Goal: Task Accomplishment & Management: Manage account settings

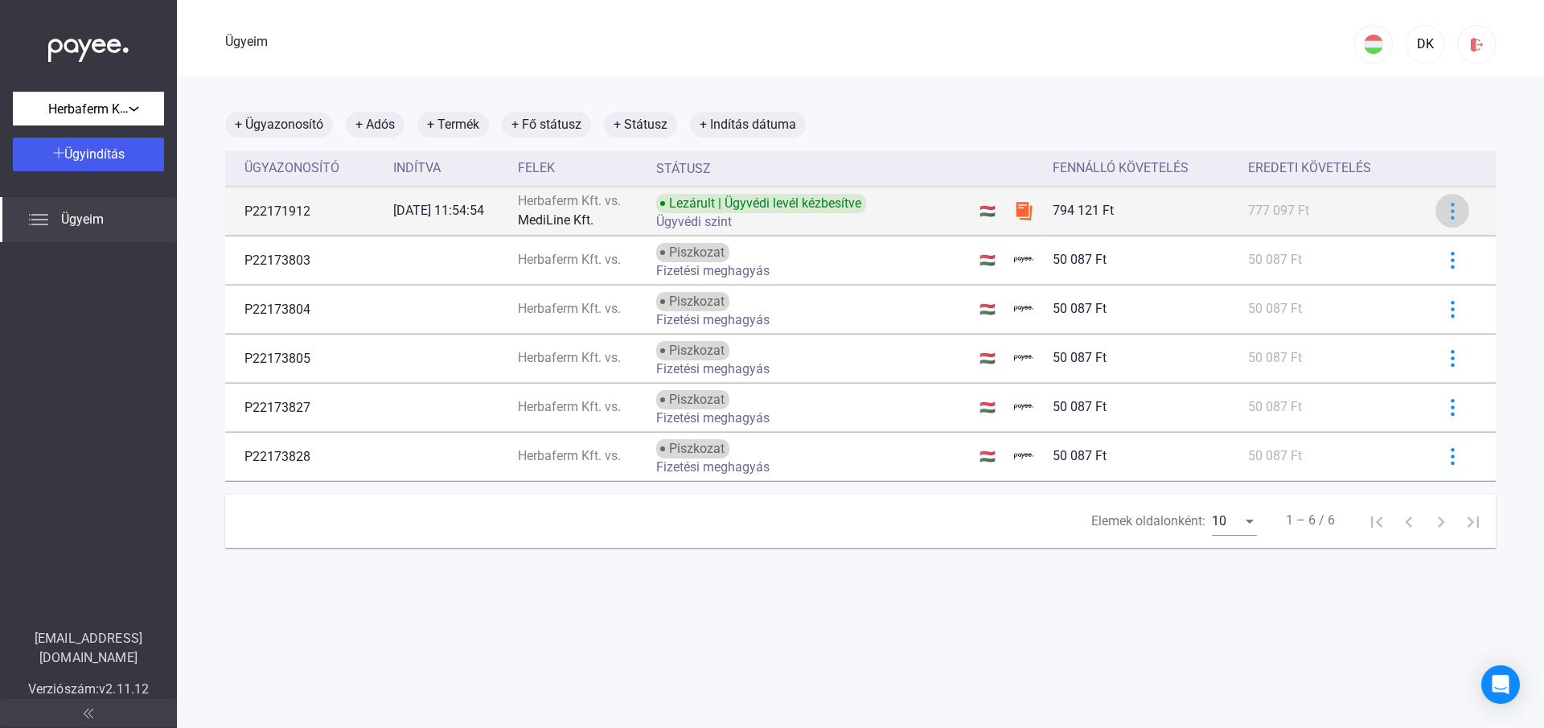
click at [1437, 219] on button at bounding box center [1452, 211] width 34 height 34
click at [1437, 219] on div at bounding box center [772, 364] width 1544 height 728
click at [420, 209] on font "2025.08.13. 11:54:54" at bounding box center [438, 210] width 91 height 15
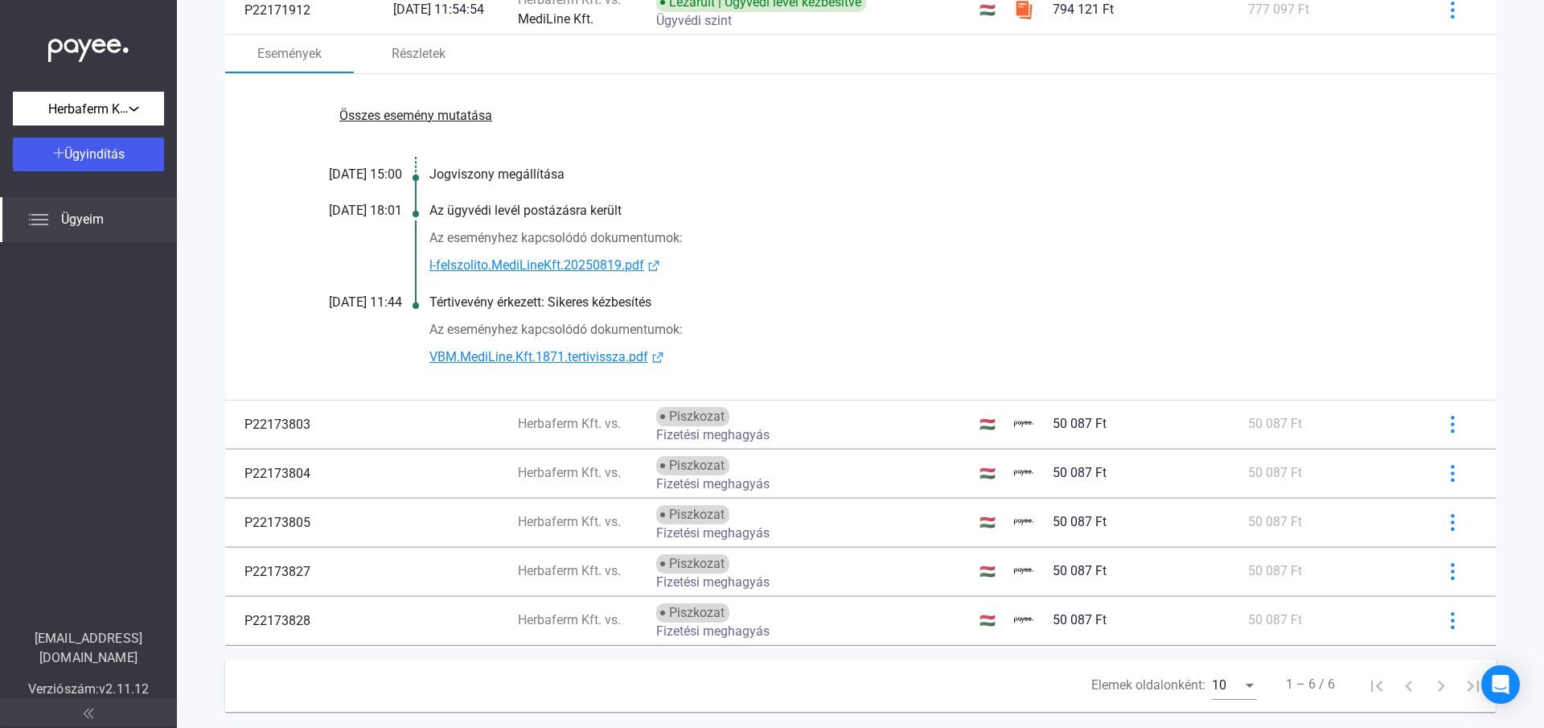
scroll to position [238, 0]
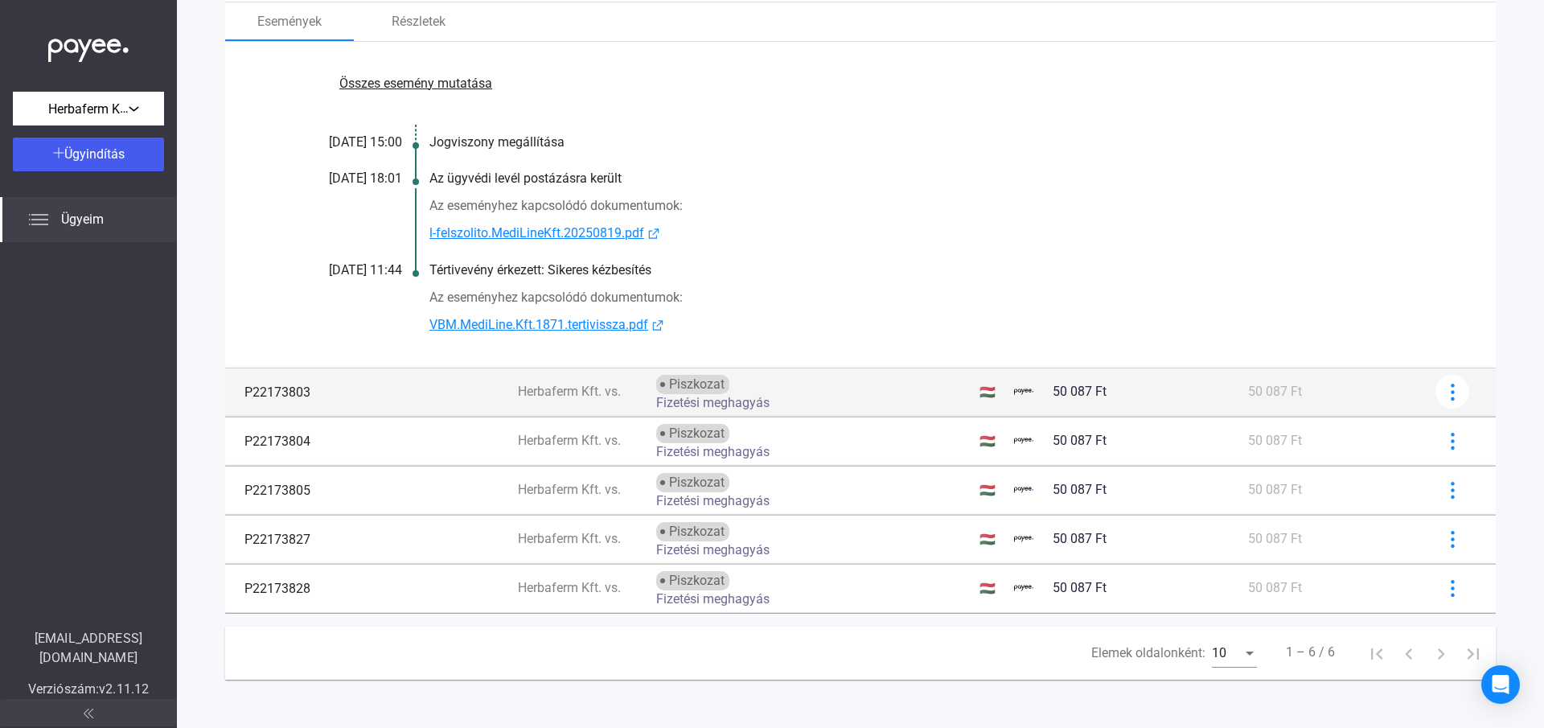
click at [698, 403] on font "Fizetési meghagyás" at bounding box center [712, 402] width 113 height 15
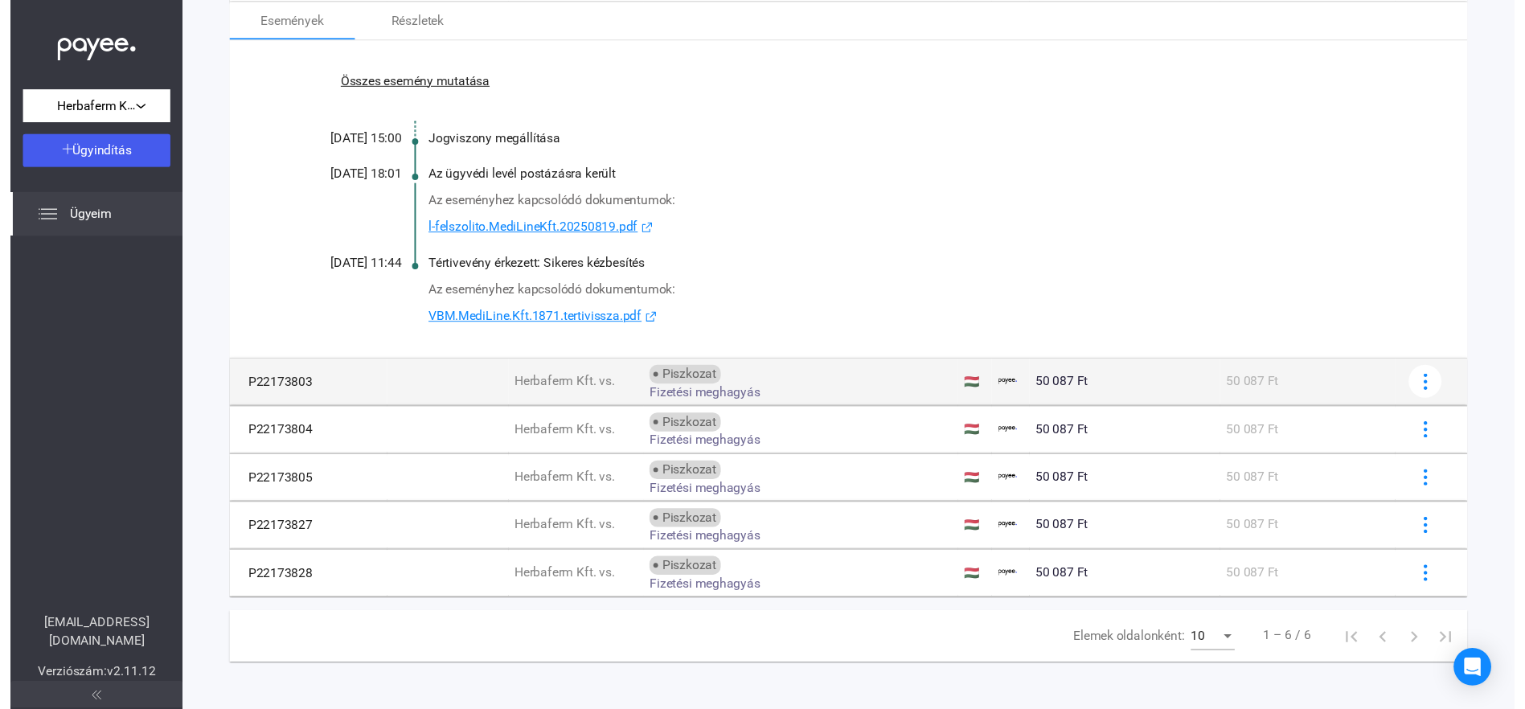
scroll to position [76, 0]
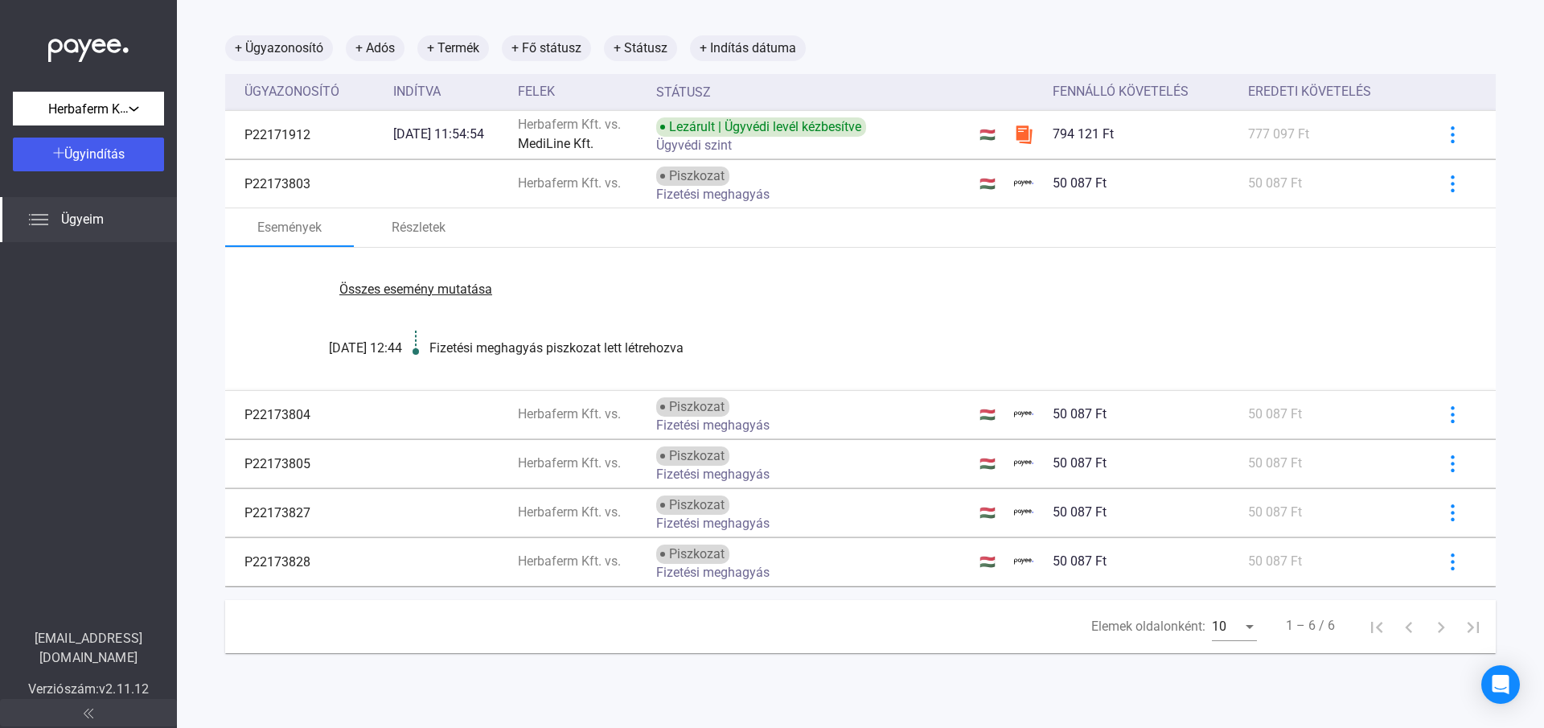
click at [755, 425] on font "Fizetési meghagyás" at bounding box center [712, 424] width 113 height 15
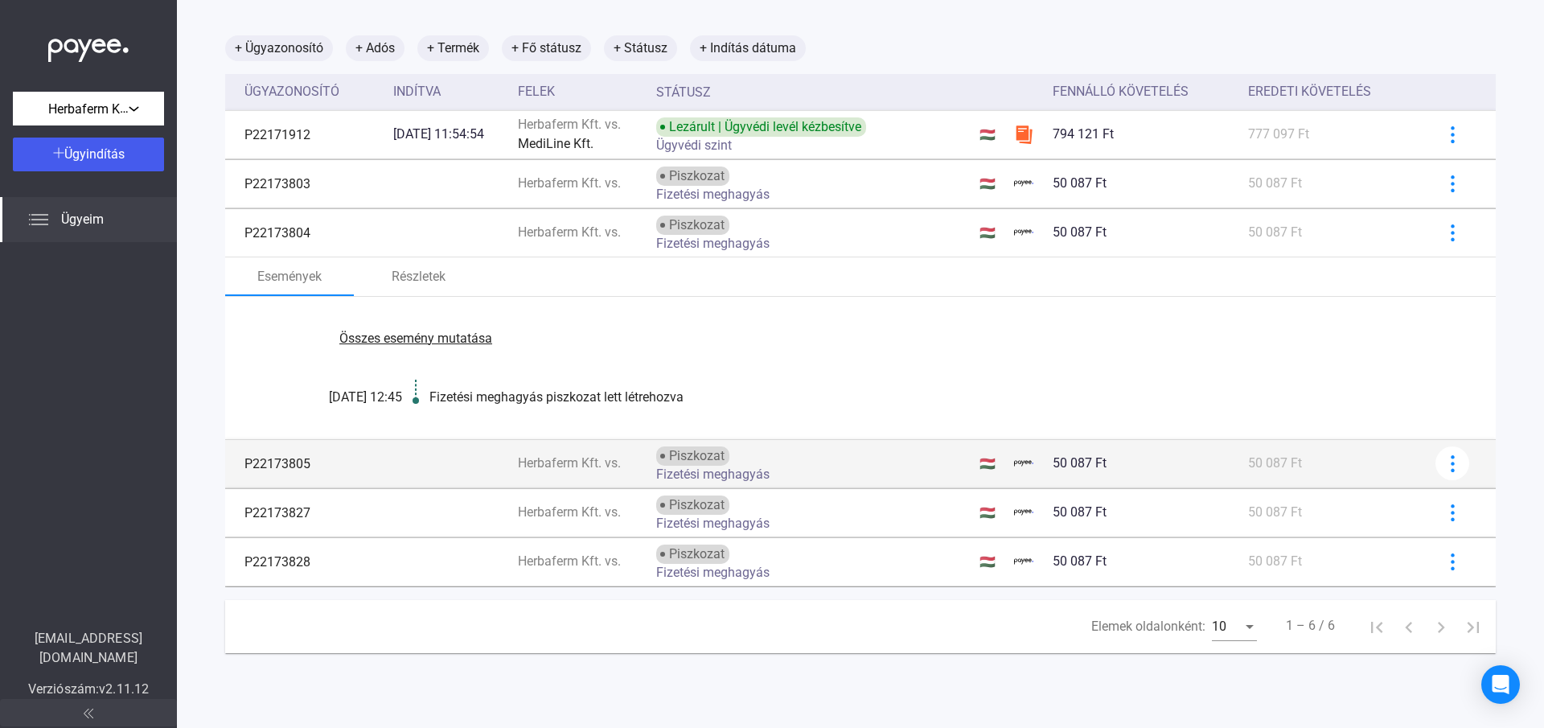
click at [757, 473] on font "Fizetési meghagyás" at bounding box center [712, 473] width 113 height 15
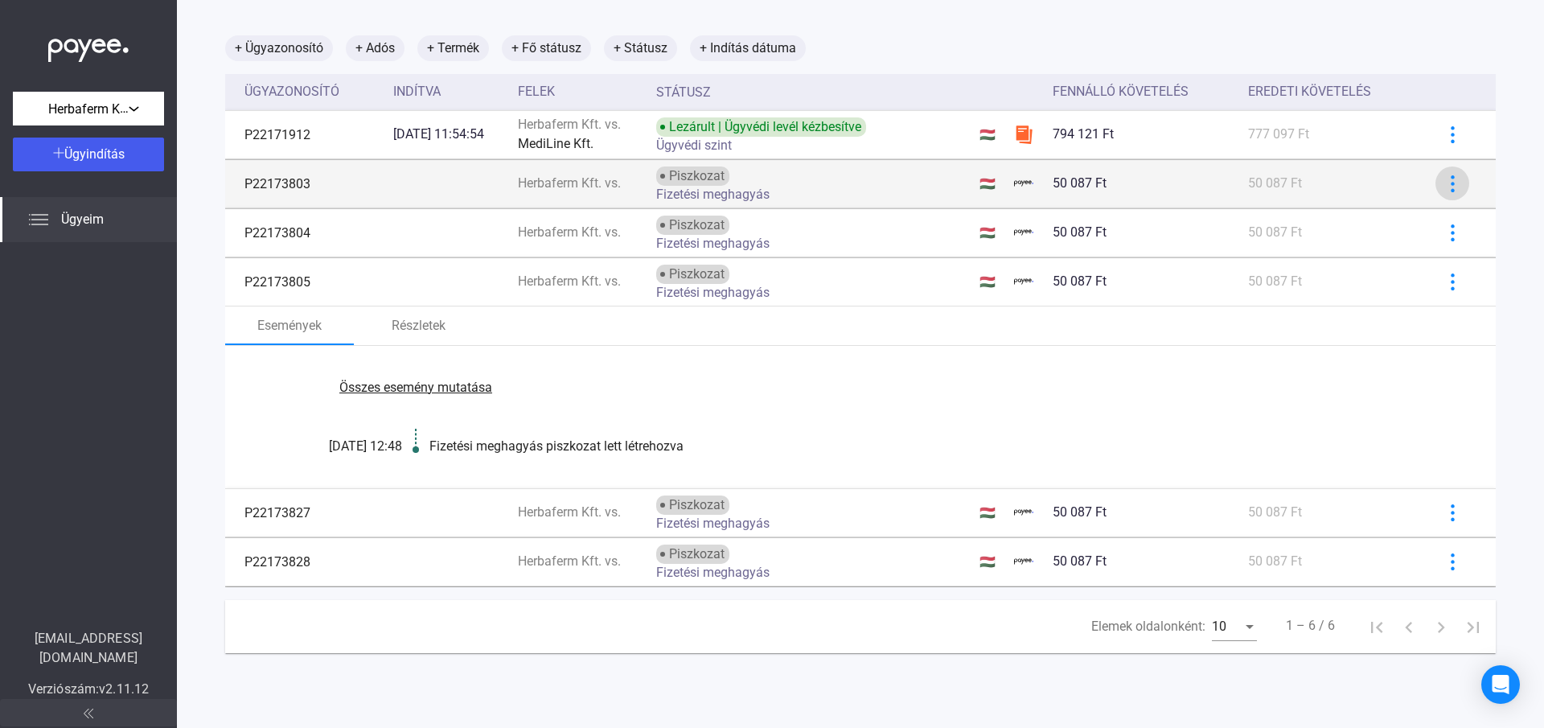
click at [1435, 191] on button at bounding box center [1452, 183] width 34 height 34
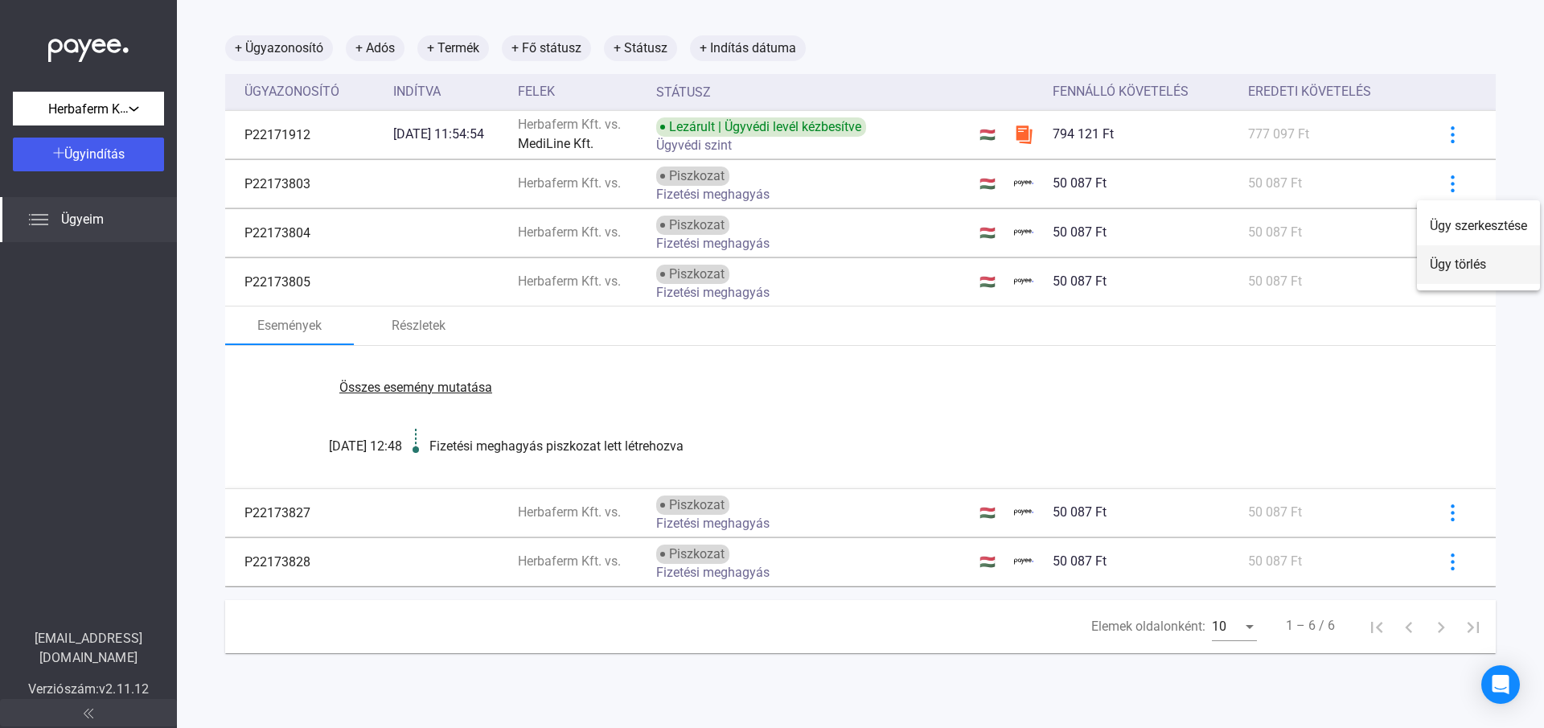
click at [1454, 269] on font "Ügy törlés" at bounding box center [1458, 264] width 56 height 15
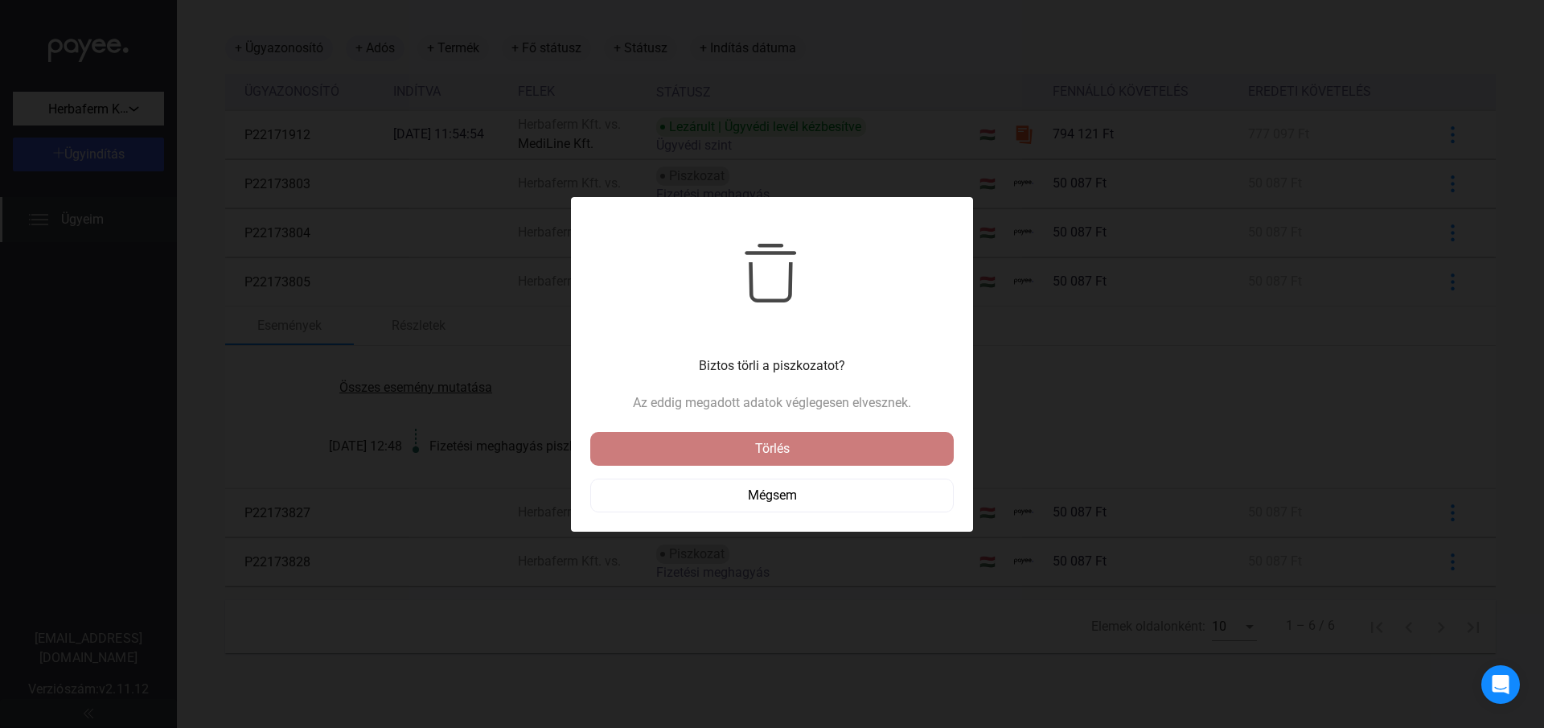
click at [768, 445] on font "Törlés" at bounding box center [772, 448] width 35 height 15
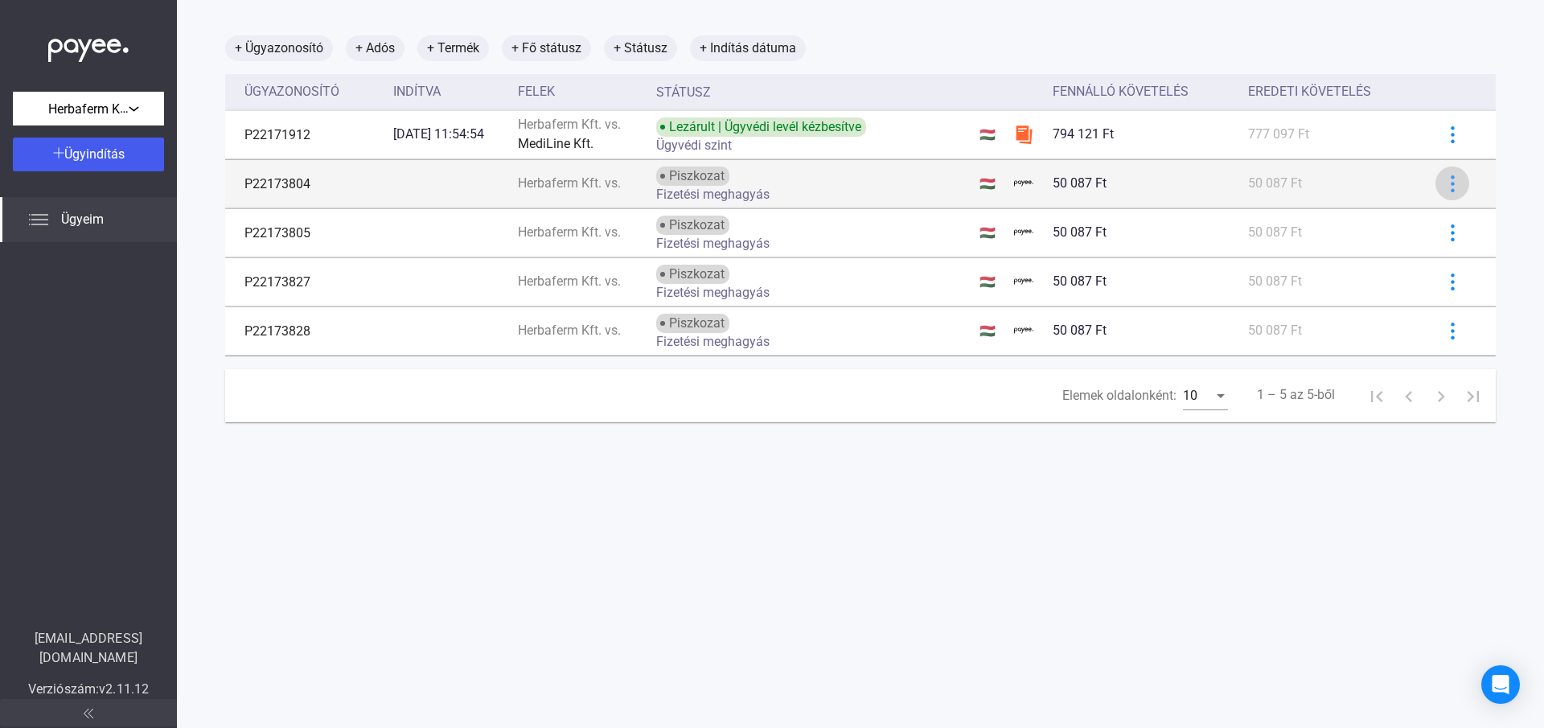
click at [1435, 191] on button at bounding box center [1452, 183] width 34 height 34
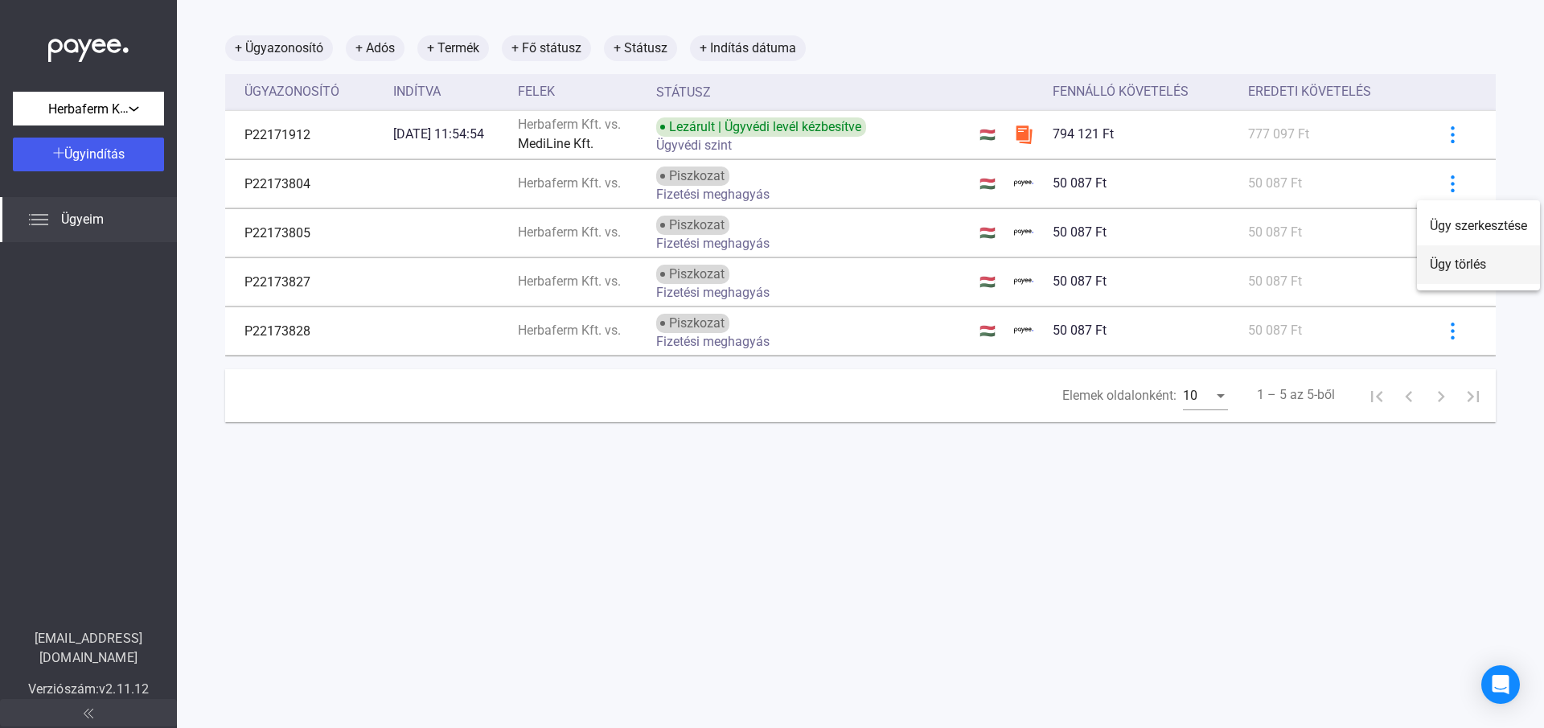
click at [1457, 266] on font "Ügy törlés" at bounding box center [1458, 264] width 56 height 15
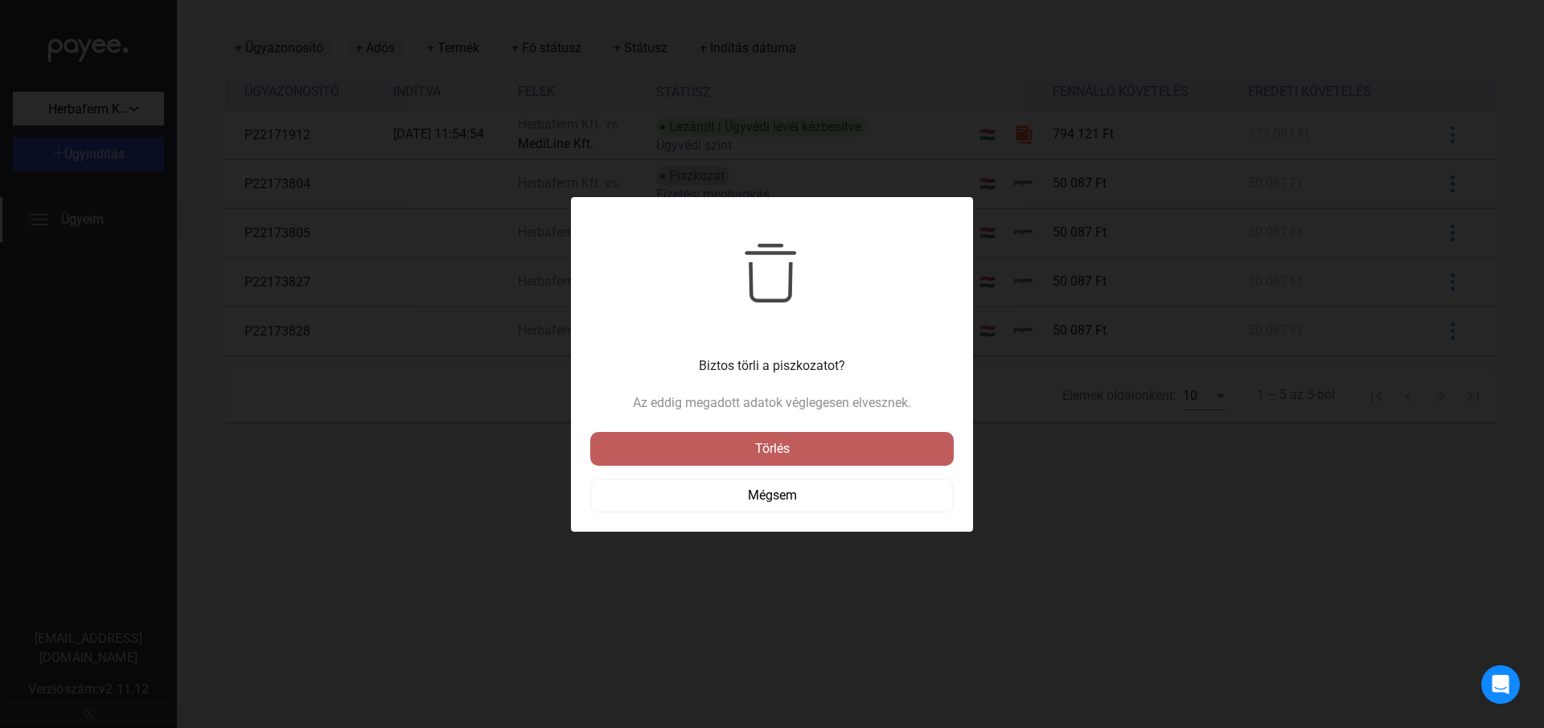
click at [743, 448] on div "Törlés" at bounding box center [772, 448] width 354 height 19
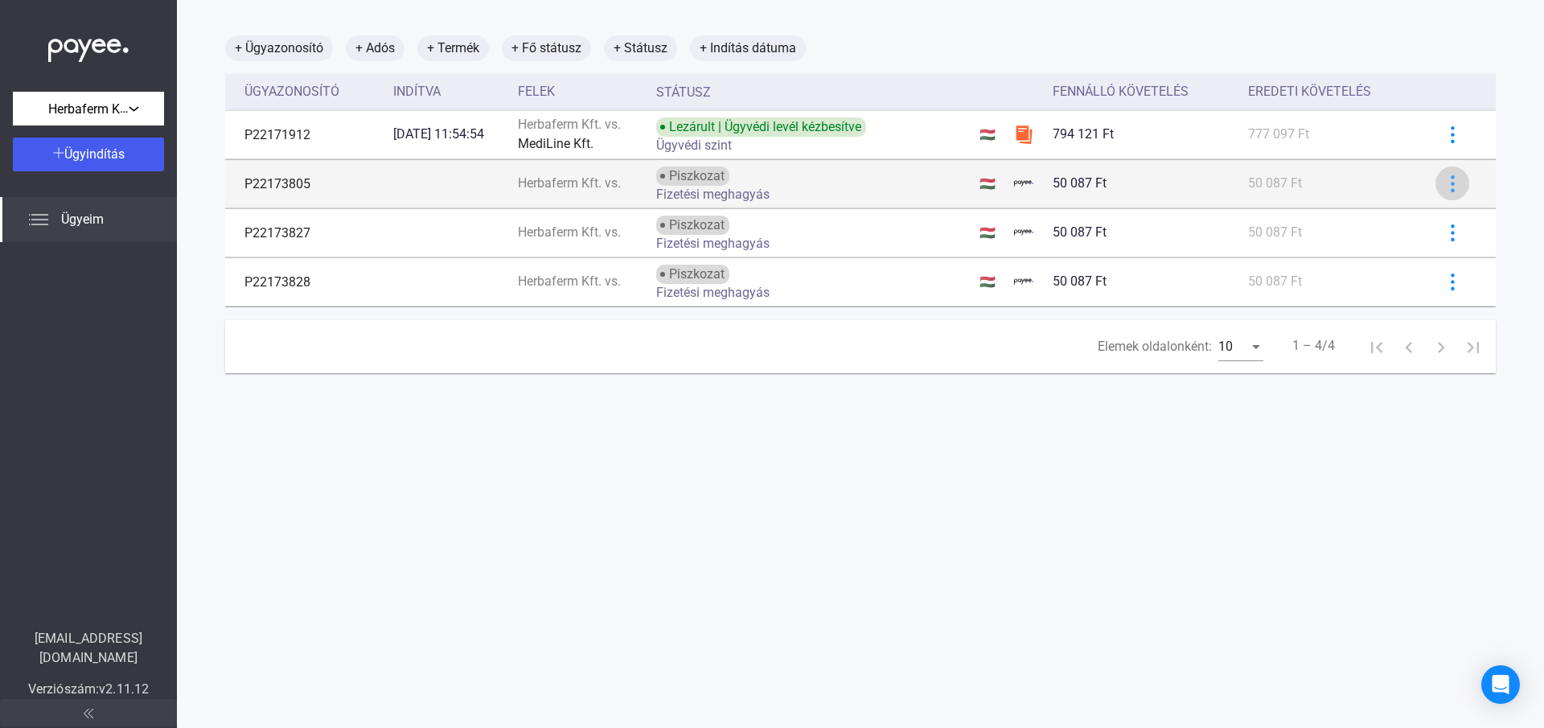
click at [1444, 175] on img at bounding box center [1452, 183] width 17 height 17
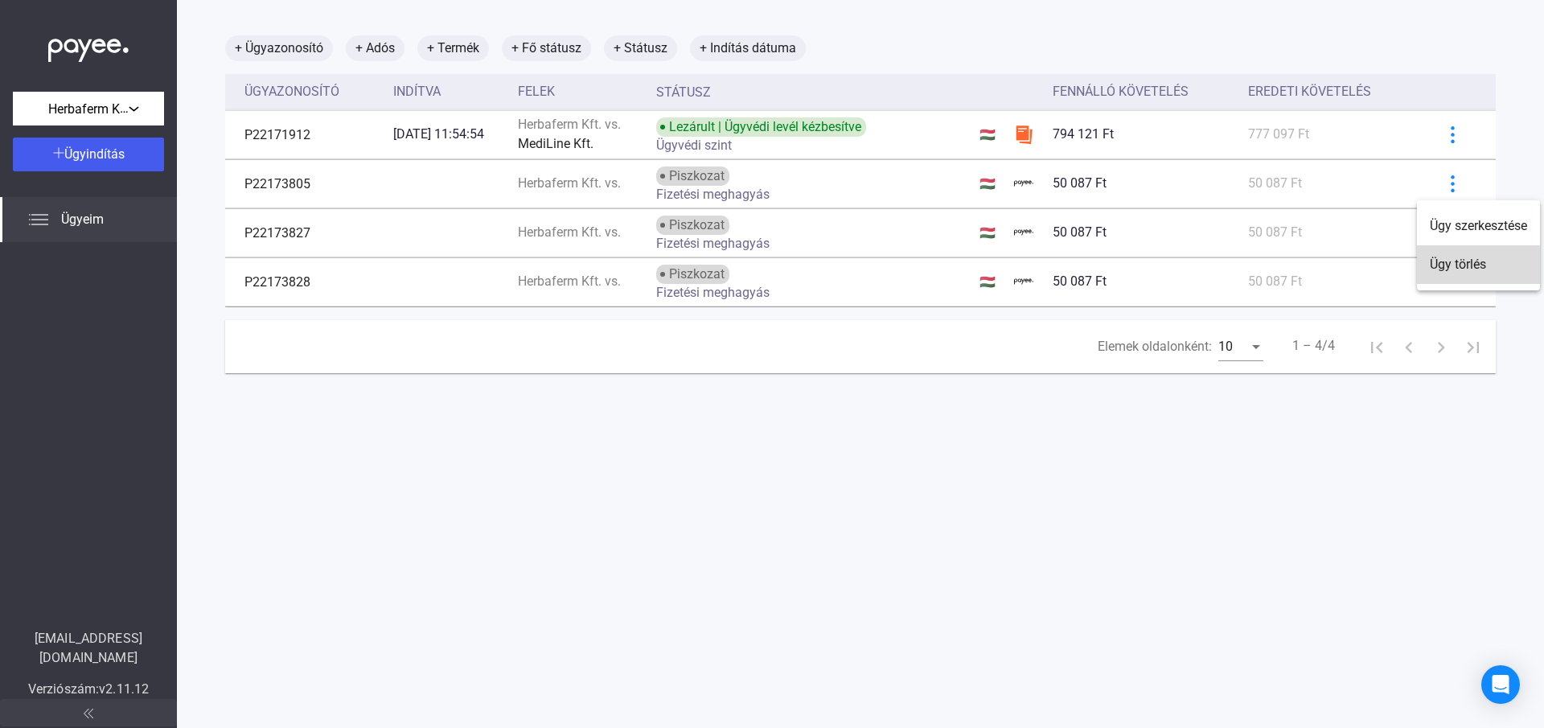
click at [1457, 267] on font "Ügy törlés" at bounding box center [1458, 264] width 56 height 15
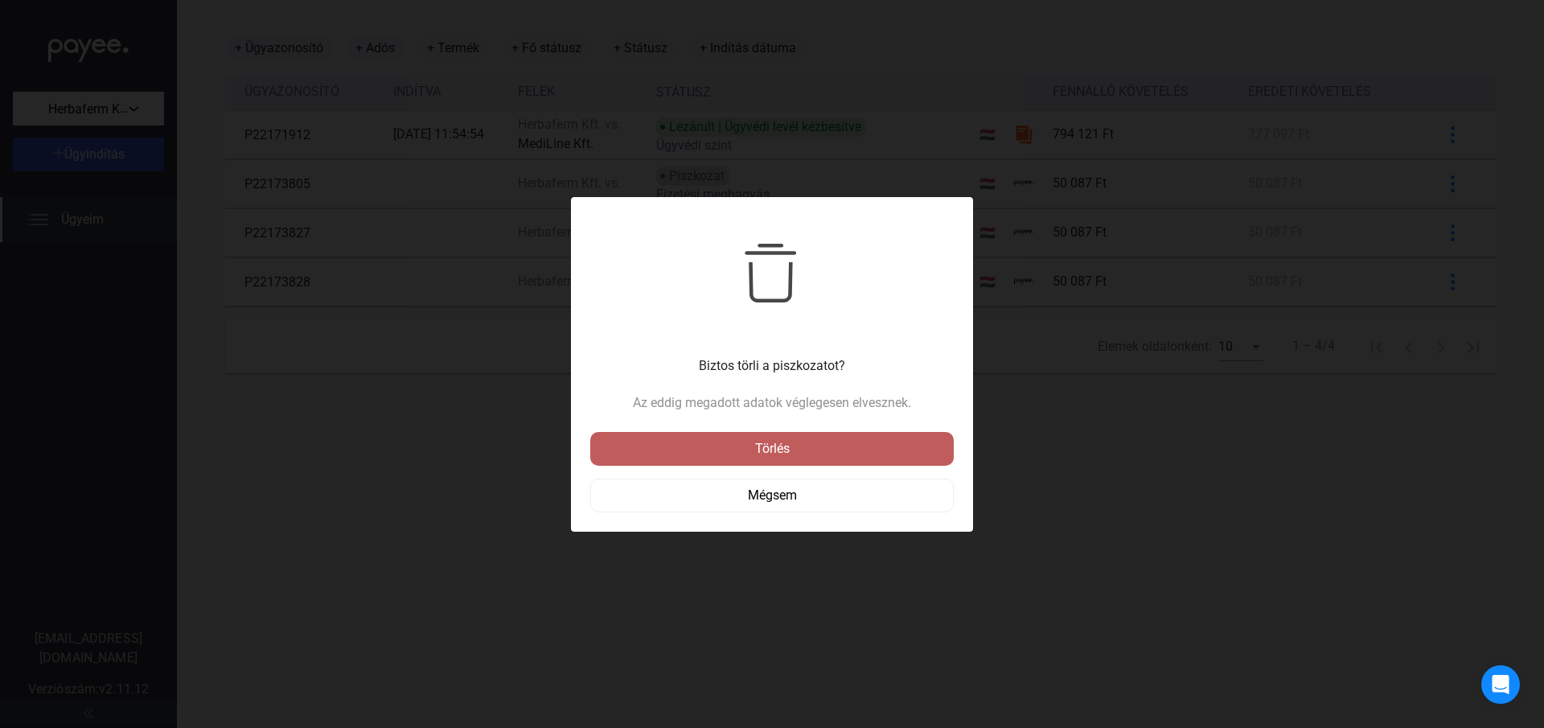
click at [794, 452] on div "Törlés" at bounding box center [772, 448] width 354 height 19
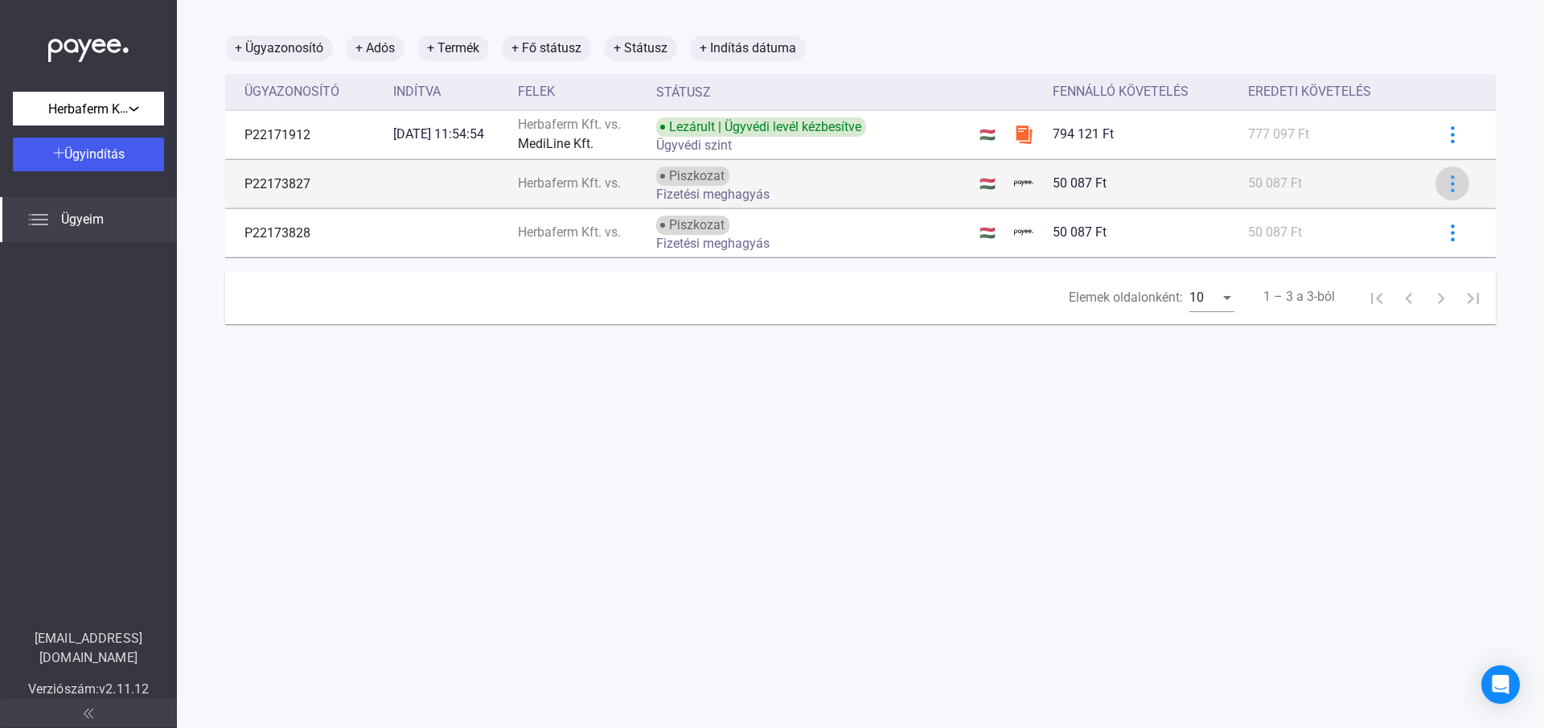
click at [1444, 181] on img at bounding box center [1452, 183] width 17 height 17
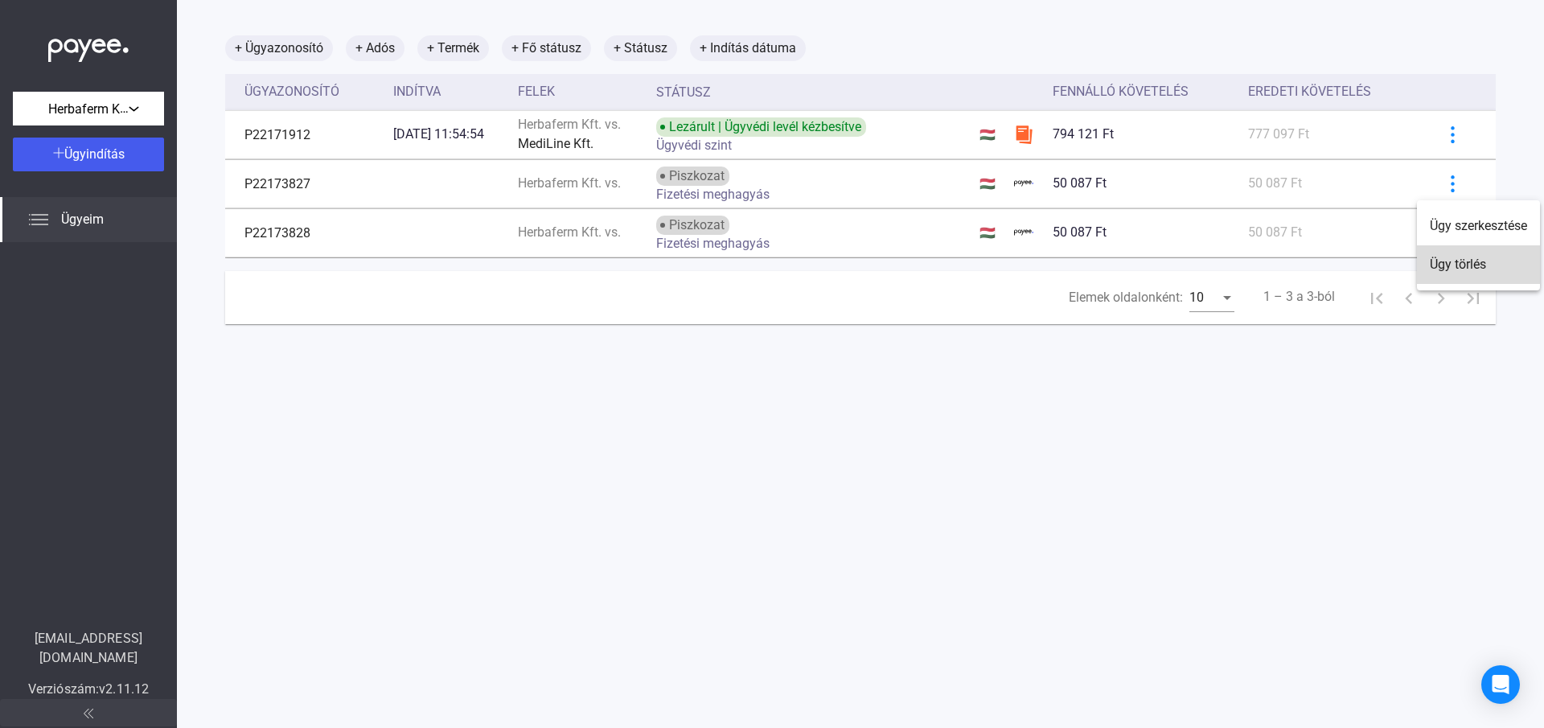
click at [1461, 269] on font "Ügy törlés" at bounding box center [1458, 264] width 56 height 15
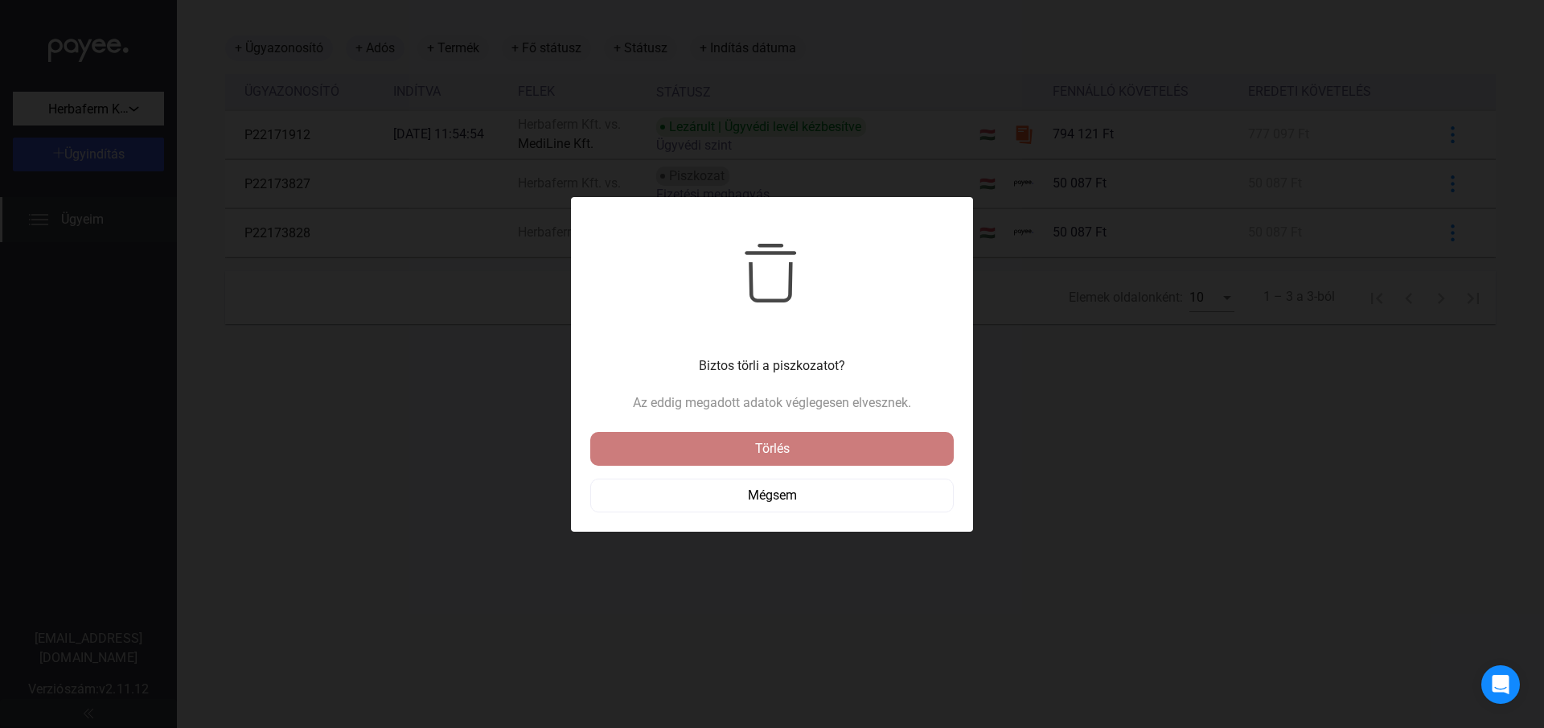
click at [743, 447] on div "Törlés" at bounding box center [772, 448] width 354 height 19
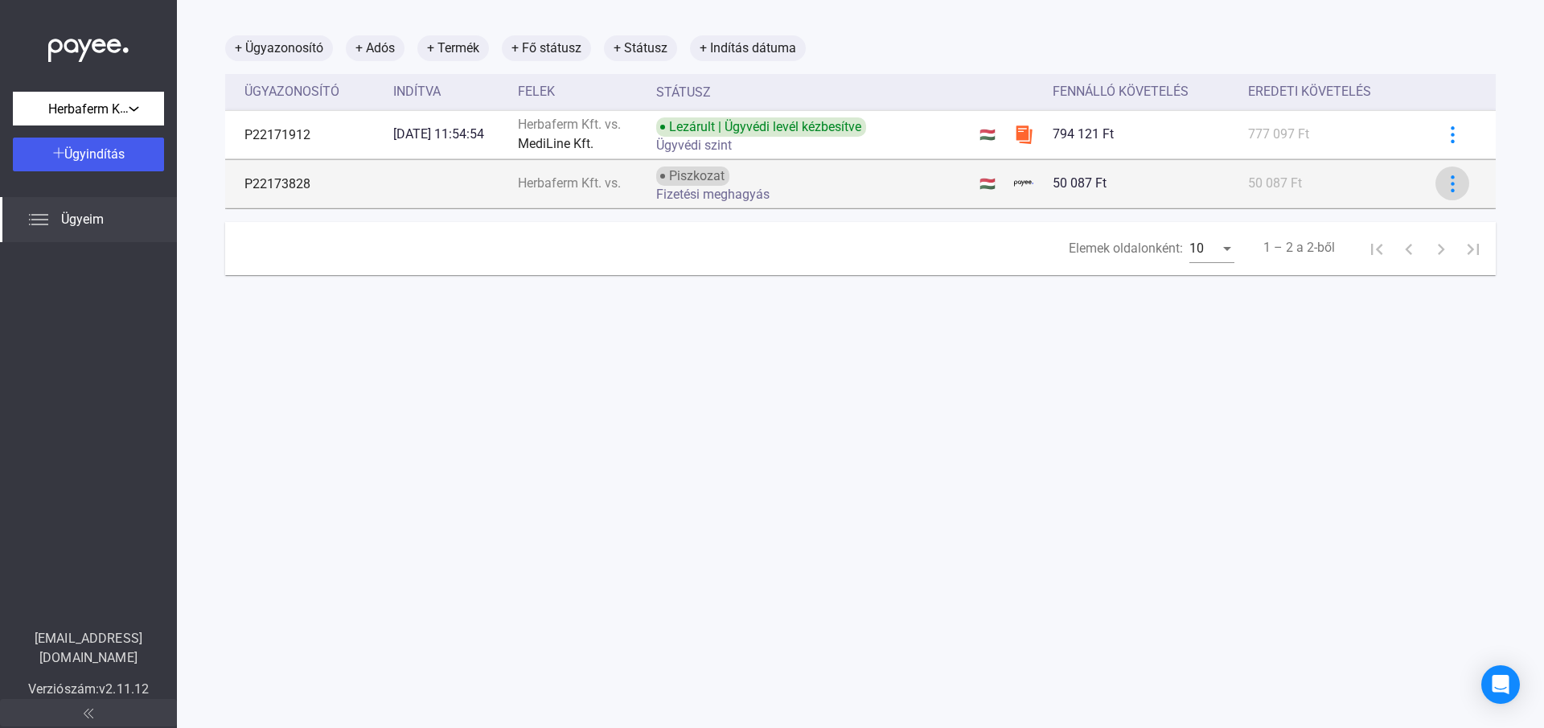
click at [1444, 191] on img at bounding box center [1452, 183] width 17 height 17
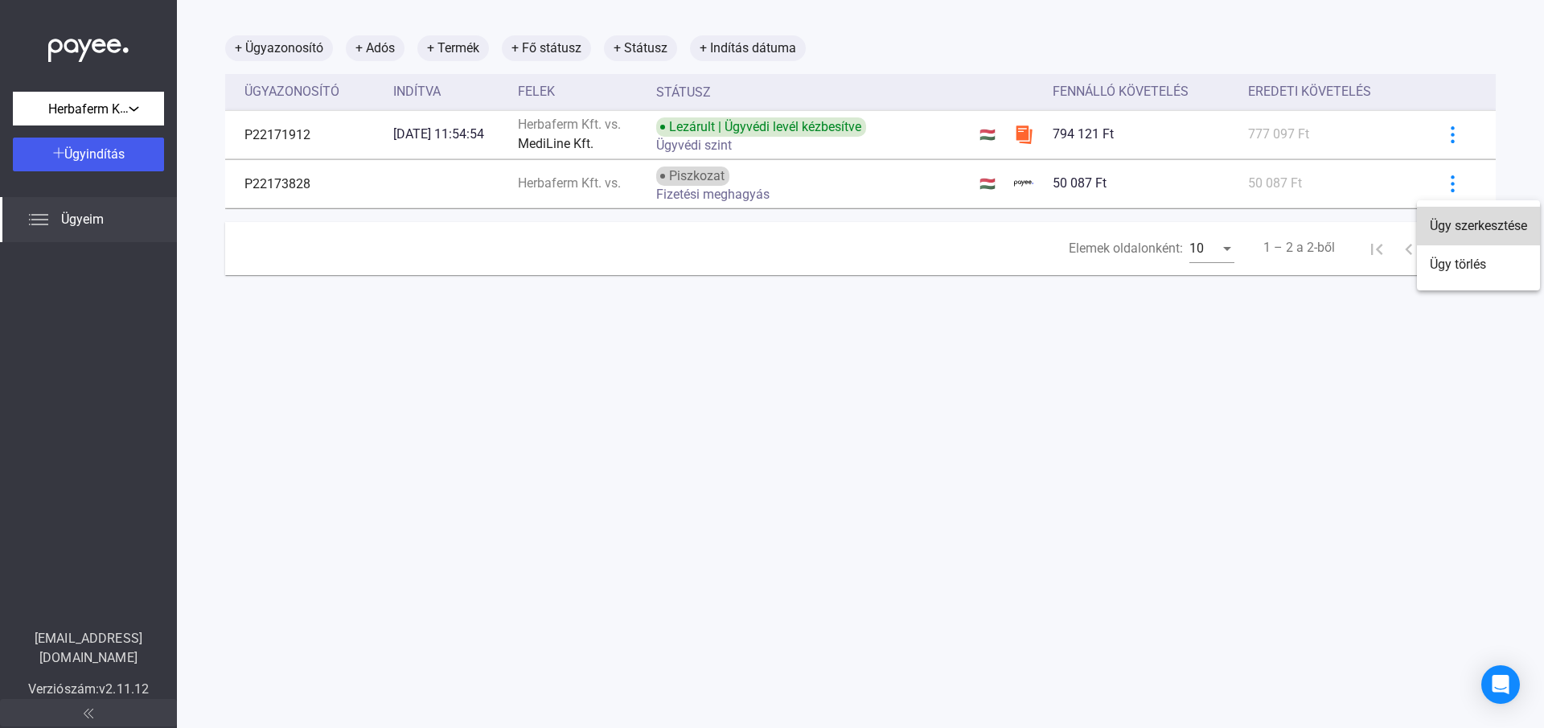
click at [1439, 227] on font "Ügy szerkesztése" at bounding box center [1478, 225] width 97 height 15
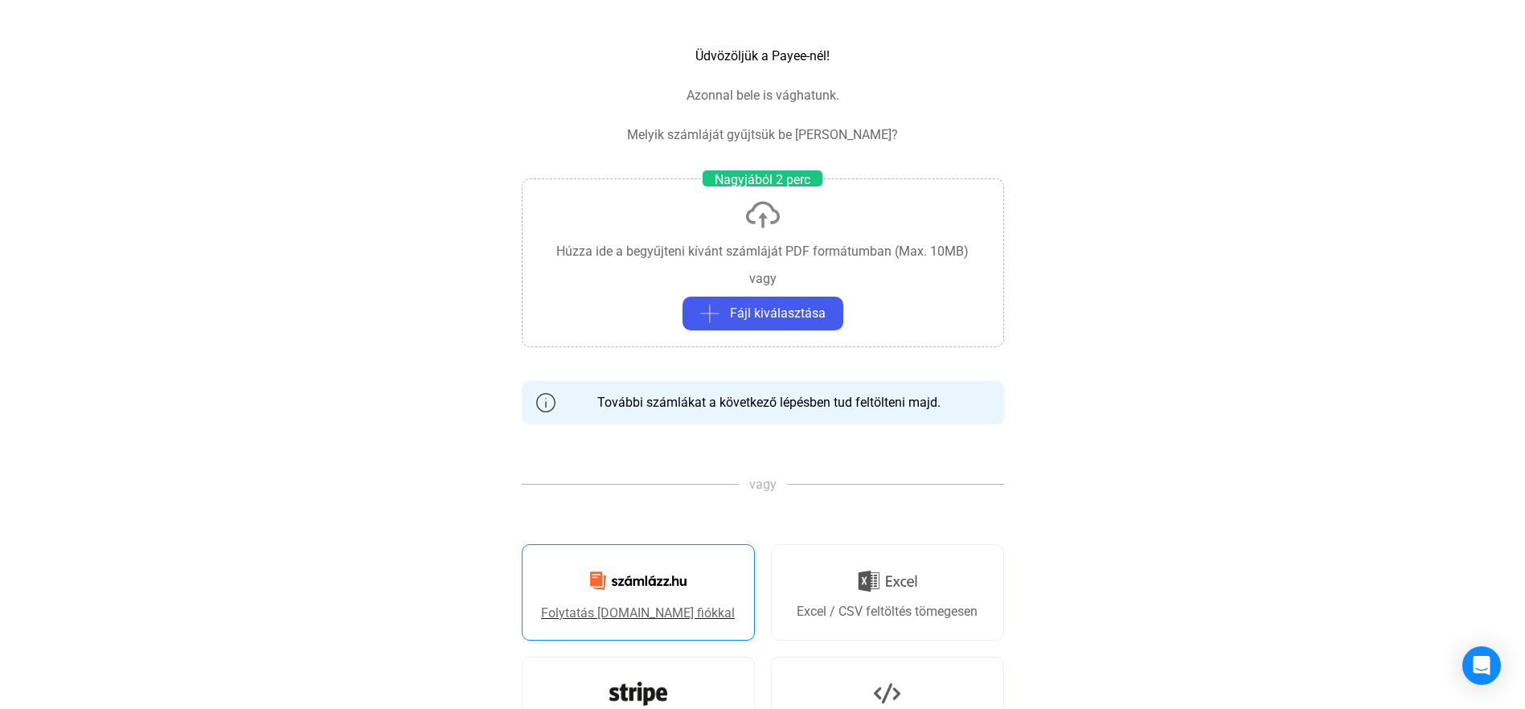
scroll to position [121, 0]
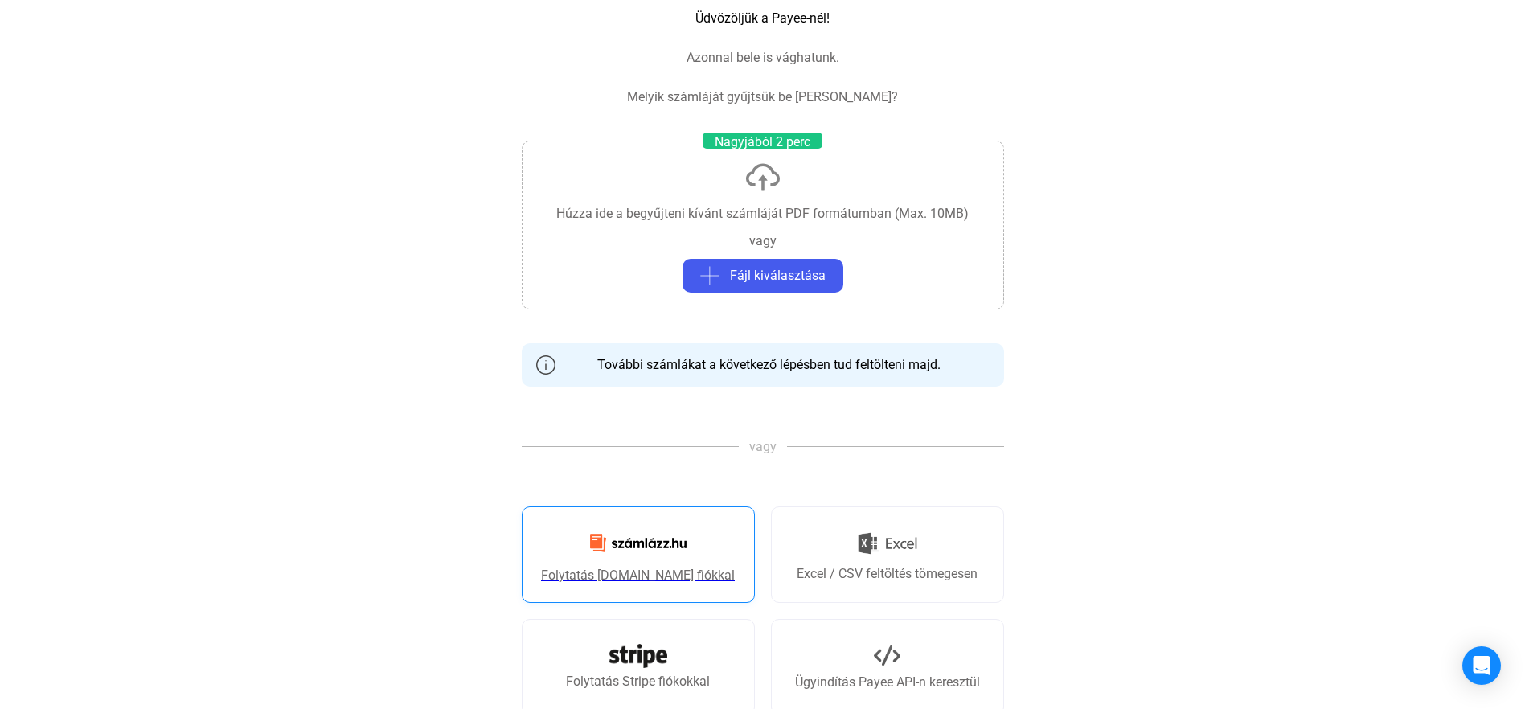
click at [680, 564] on link "Folytatás Számlázz.hu fiókkal" at bounding box center [638, 555] width 233 height 96
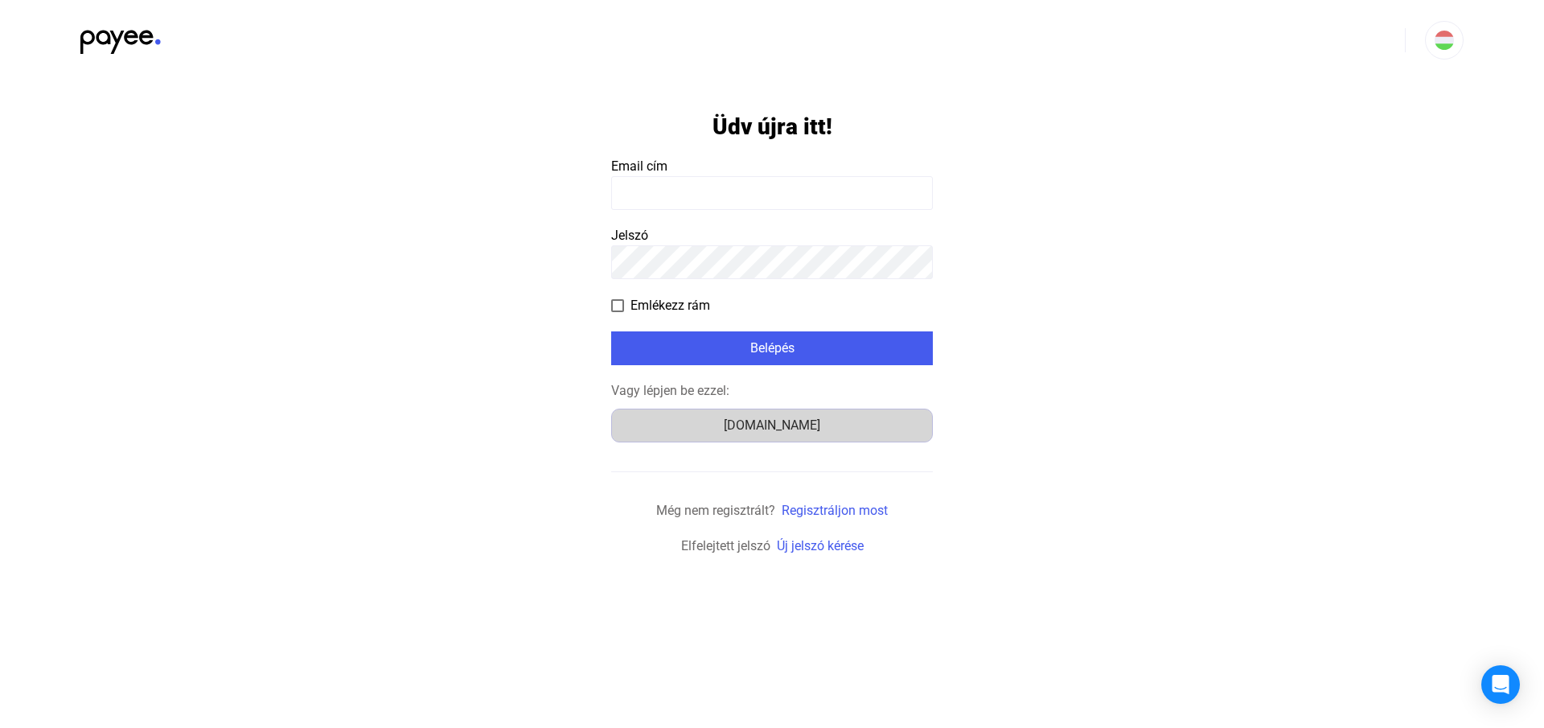
click at [761, 429] on div "[DOMAIN_NAME]" at bounding box center [772, 425] width 310 height 19
